Goal: Transaction & Acquisition: Purchase product/service

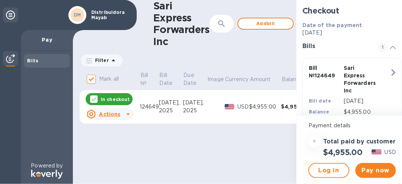
scroll to position [6, 0]
drag, startPoint x: 379, startPoint y: 166, endPoint x: 379, endPoint y: 171, distance: 4.5
click at [379, 171] on button "Pay now" at bounding box center [375, 170] width 41 height 15
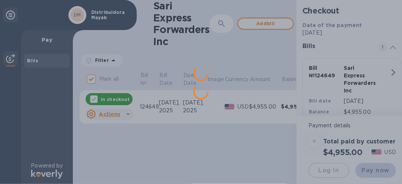
scroll to position [0, 0]
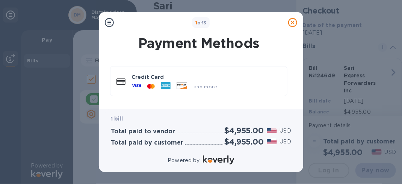
click at [132, 85] on icon at bounding box center [136, 86] width 10 height 10
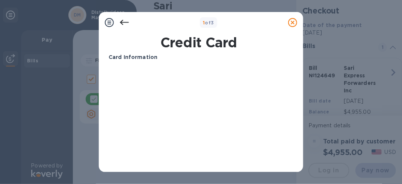
drag, startPoint x: 299, startPoint y: 147, endPoint x: 299, endPoint y: 160, distance: 13.1
click at [299, 160] on div "Credit Card Card Information Your browser does not support iframes Submit Power…" at bounding box center [201, 102] width 204 height 139
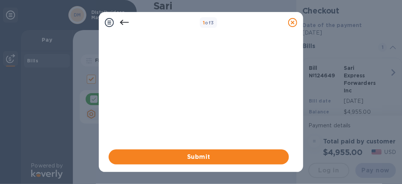
scroll to position [48, 0]
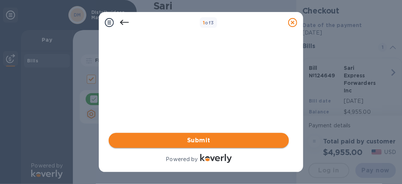
click at [249, 145] on button "Submit" at bounding box center [199, 140] width 180 height 15
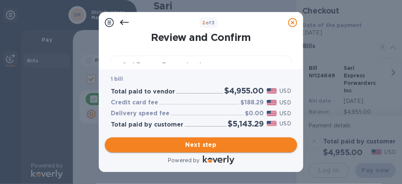
click at [228, 146] on span "Next step" at bounding box center [201, 144] width 180 height 9
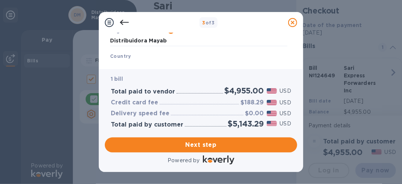
scroll to position [51, 0]
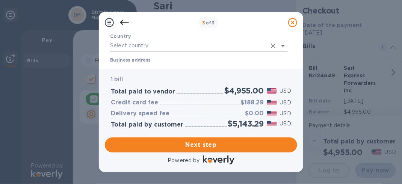
click at [205, 45] on input "text" at bounding box center [188, 45] width 156 height 11
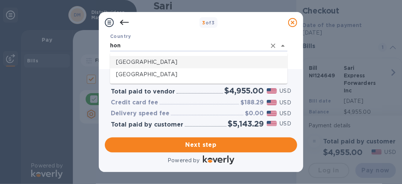
click at [188, 62] on p "[GEOGRAPHIC_DATA]" at bounding box center [198, 62] width 165 height 8
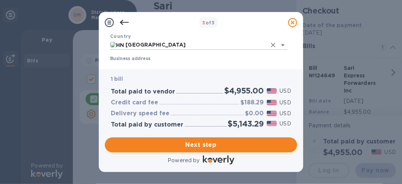
type input "[GEOGRAPHIC_DATA]"
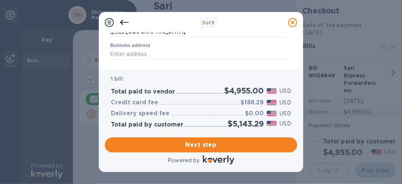
scroll to position [66, 0]
click at [167, 52] on input "Business address" at bounding box center [198, 52] width 177 height 11
type input "[PERSON_NAME] Department [GEOGRAPHIC_DATA][PERSON_NAME]"
type input "San [PERSON_NAME] Sula"
type input "[PERSON_NAME] Department"
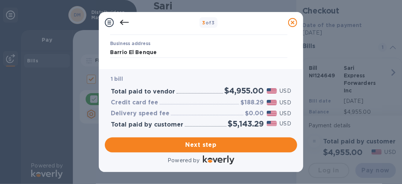
type input "21104"
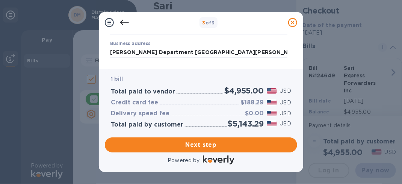
click at [294, 46] on div "Business Information Legal business name Please provide the legal name that app…" at bounding box center [201, 48] width 192 height 30
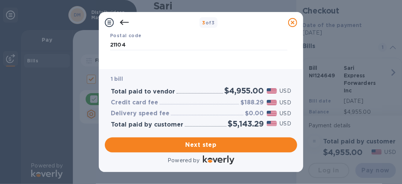
scroll to position [180, 0]
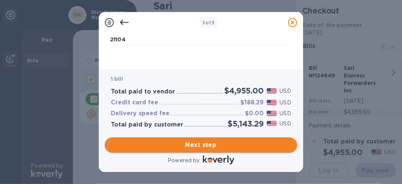
click at [204, 143] on span "Next step" at bounding box center [201, 144] width 180 height 9
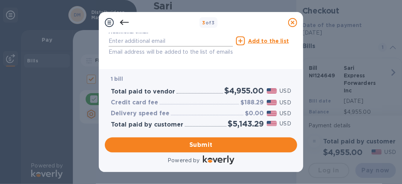
click at [165, 41] on input "text" at bounding box center [171, 40] width 124 height 11
click at [157, 43] on input "text" at bounding box center [171, 40] width 124 height 11
type input "[PERSON_NAME][EMAIL_ADDRESS][DOMAIN_NAME]"
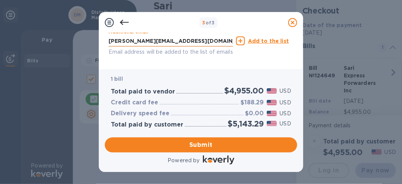
type input "[PERSON_NAME]"
type input "7868275453"
type input "[PERSON_NAME][EMAIL_ADDRESS][DOMAIN_NAME]"
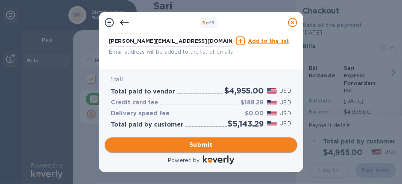
click at [214, 145] on span "Submit" at bounding box center [201, 144] width 180 height 9
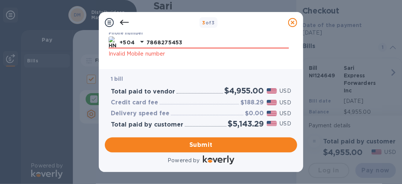
scroll to position [105, 0]
drag, startPoint x: 187, startPoint y: 44, endPoint x: 120, endPoint y: 39, distance: 67.5
click at [120, 39] on div "[PHONE_NUMBER]" at bounding box center [199, 42] width 180 height 12
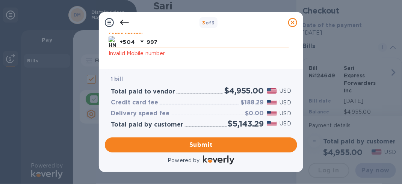
type input "99796383"
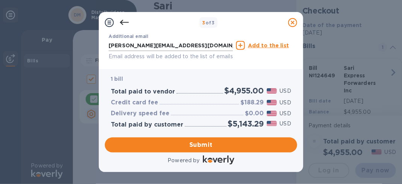
scroll to position [186, 0]
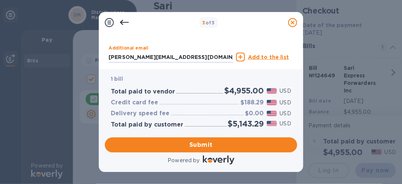
drag, startPoint x: 176, startPoint y: 48, endPoint x: 92, endPoint y: 37, distance: 84.9
click at [95, 38] on div "3 of 3 Payment Contact Information First name [PERSON_NAME] ​ Last name [PERSON…" at bounding box center [201, 92] width 402 height 184
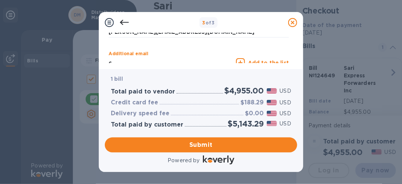
scroll to position [171, 0]
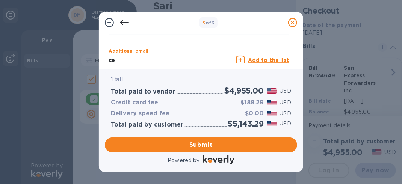
type input "[EMAIL_ADDRESS][DOMAIN_NAME]"
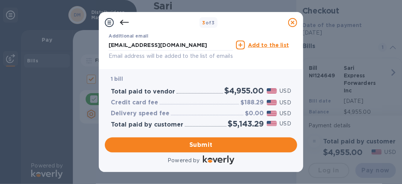
scroll to position [218, 0]
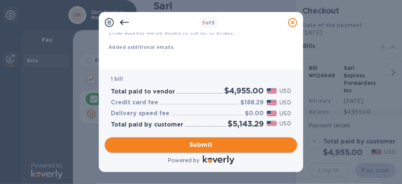
click at [221, 142] on span "Submit" at bounding box center [201, 144] width 180 height 9
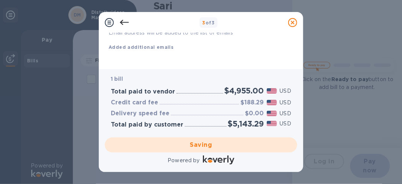
checkbox input "false"
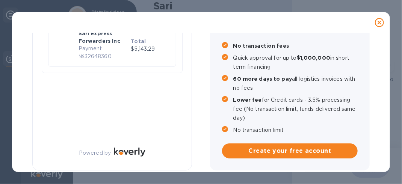
scroll to position [88, 0]
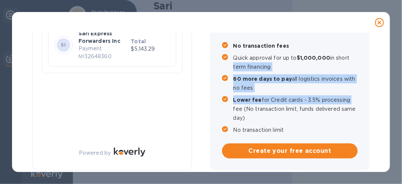
drag, startPoint x: 380, startPoint y: 104, endPoint x: 375, endPoint y: 53, distance: 51.8
click at [375, 53] on div "Payment Result Success Your payment has been completed. SI Sari Express Forward…" at bounding box center [201, 102] width 366 height 139
drag, startPoint x: 375, startPoint y: 53, endPoint x: 371, endPoint y: 70, distance: 17.2
click at [370, 68] on div "Payment Result Success Your payment has been completed. SI Sari Express Forward…" at bounding box center [201, 57] width 358 height 224
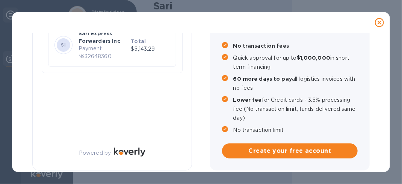
click at [379, 106] on div "Payment Result Success Your payment has been completed. SI Sari Express Forward…" at bounding box center [201, 102] width 366 height 139
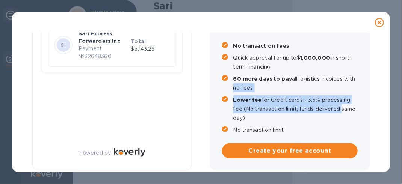
drag, startPoint x: 384, startPoint y: 107, endPoint x: 380, endPoint y: 81, distance: 26.9
click at [380, 81] on div "Payment Result Success Your payment has been completed. SI Sari Express Forward…" at bounding box center [201, 102] width 378 height 139
drag, startPoint x: 380, startPoint y: 81, endPoint x: 369, endPoint y: 73, distance: 13.4
click at [369, 73] on div "Payment Result Success Your payment has been completed. SI Sari Express Forward…" at bounding box center [201, 57] width 358 height 224
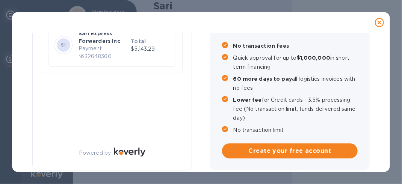
click at [106, 102] on div "Payment Result Success Your payment has been completed. SI Sari Express Forward…" at bounding box center [112, 59] width 160 height 224
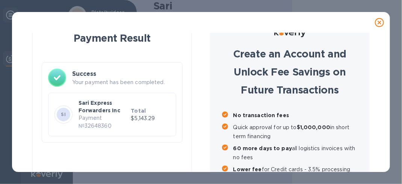
scroll to position [10, 0]
